Goal: Use online tool/utility: Utilize a website feature to perform a specific function

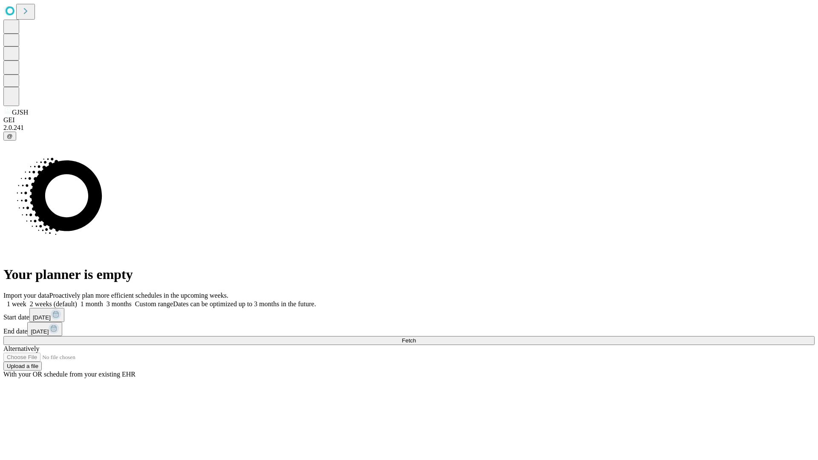
click at [416, 338] on span "Fetch" at bounding box center [409, 341] width 14 height 6
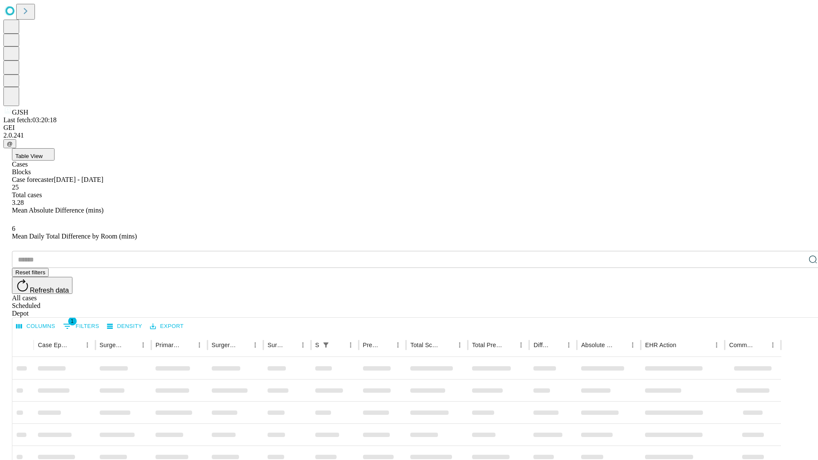
click at [43, 153] on span "Table View" at bounding box center [28, 156] width 27 height 6
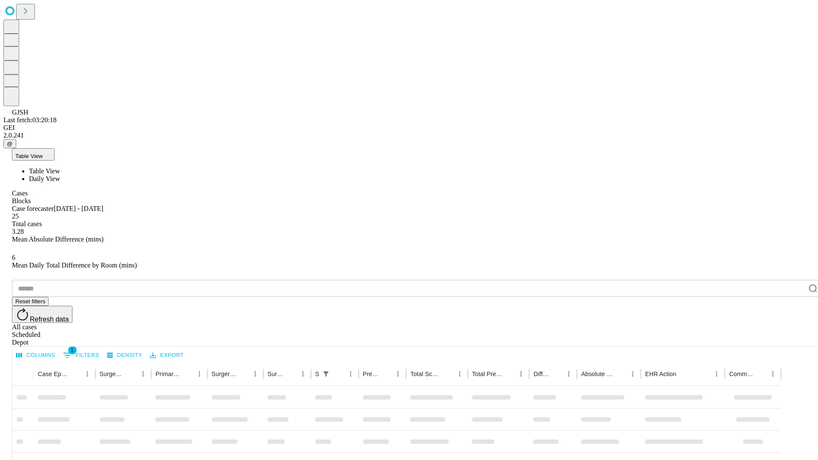
click at [60, 175] on span "Daily View" at bounding box center [44, 178] width 31 height 7
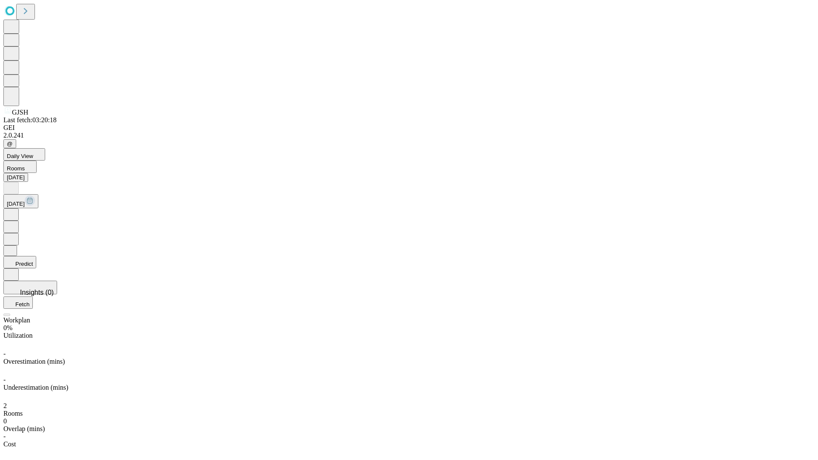
click at [36, 256] on button "Predict" at bounding box center [19, 262] width 33 height 12
